Goal: Transaction & Acquisition: Purchase product/service

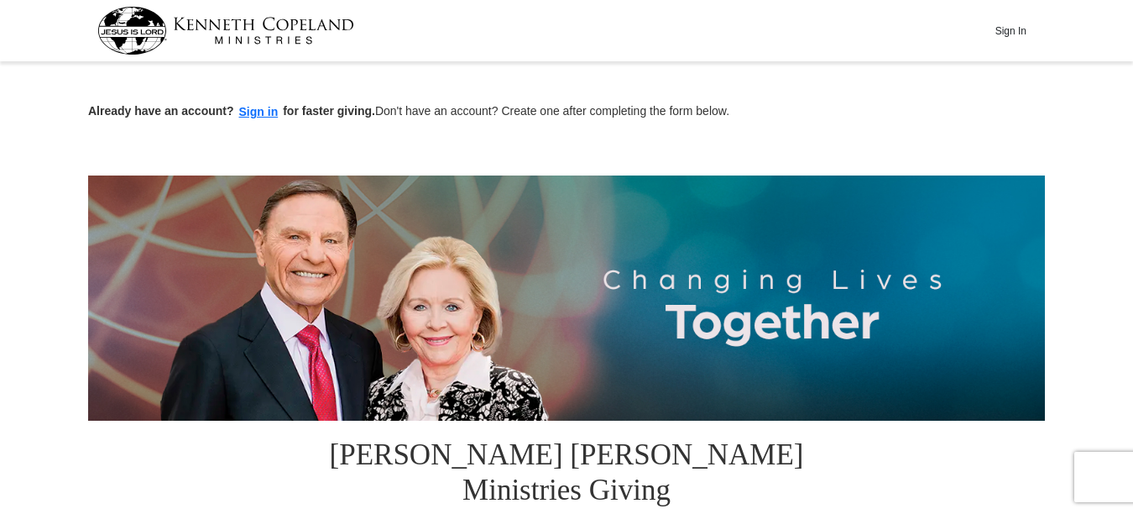
click at [1015, 24] on button "Sign In" at bounding box center [1010, 31] width 50 height 26
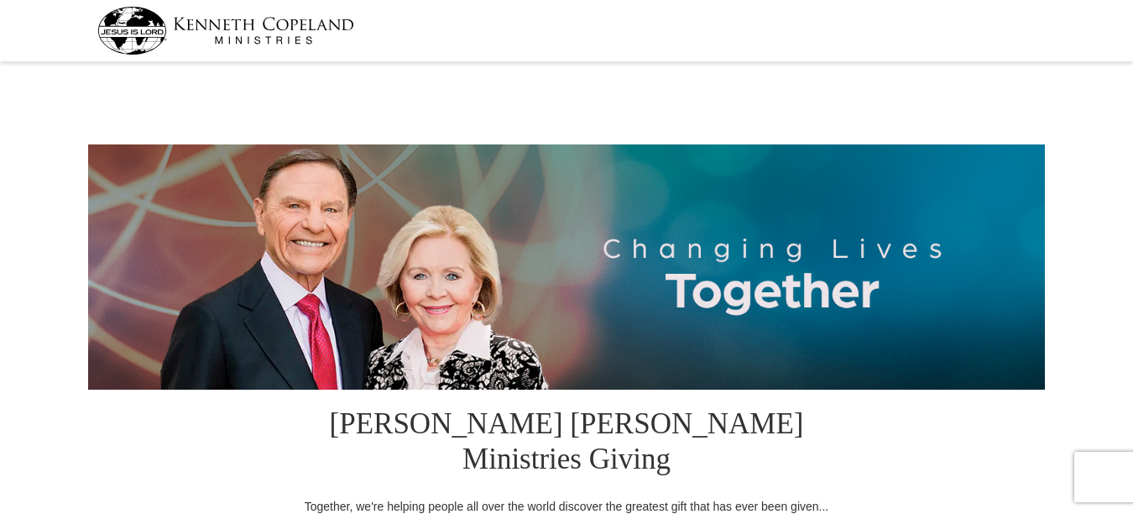
select select "NC"
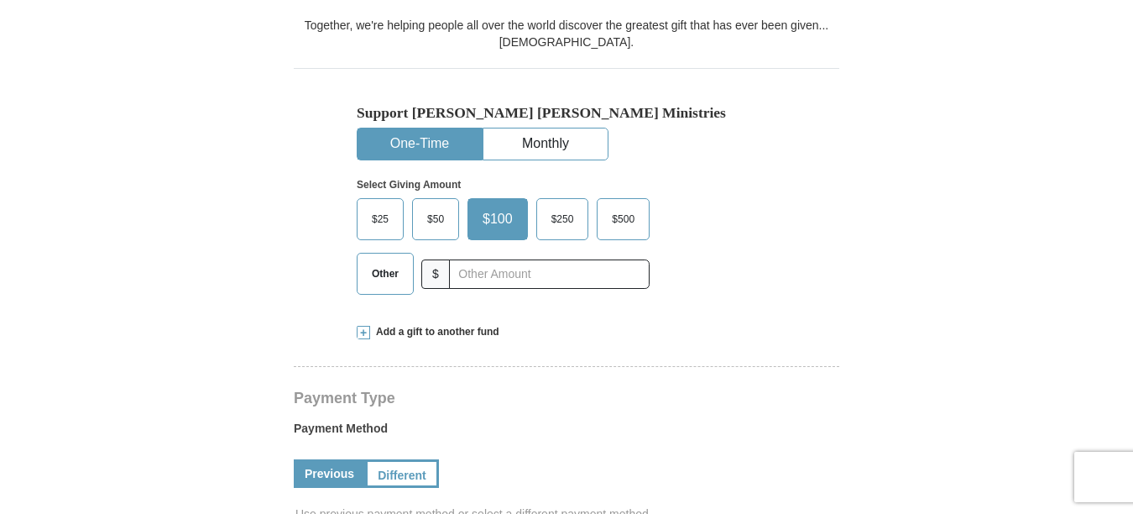
scroll to position [487, 0]
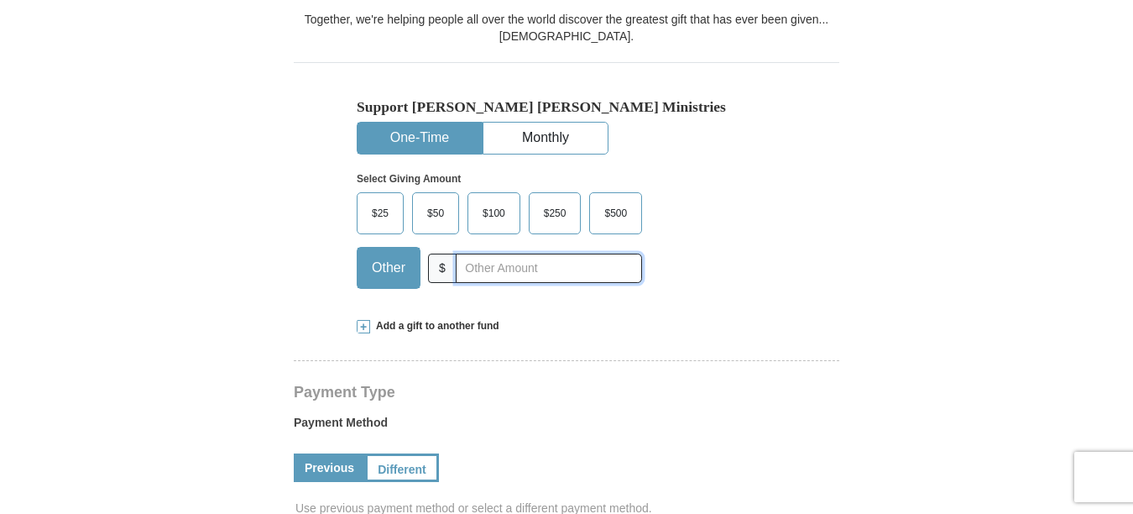
click at [463, 253] on input "text" at bounding box center [549, 267] width 186 height 29
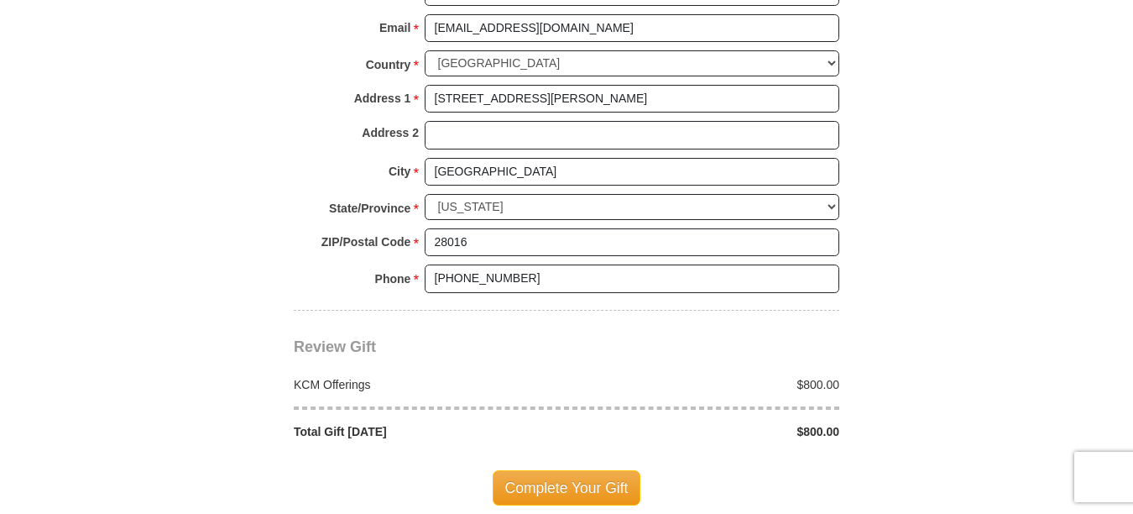
scroll to position [1381, 0]
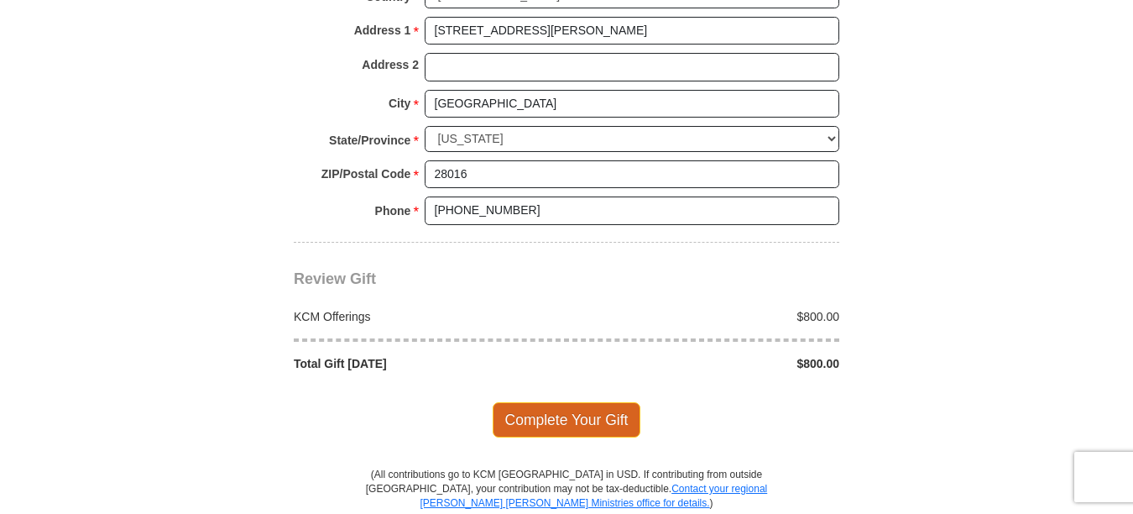
type input "800.00"
click at [607, 402] on span "Complete Your Gift" at bounding box center [567, 419] width 149 height 35
